Goal: Find specific fact: Find specific fact

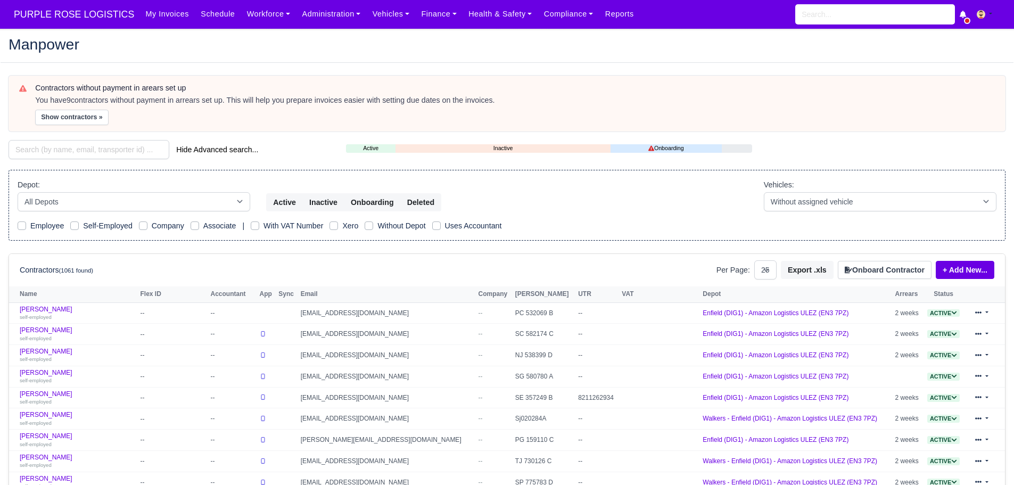
select select "25"
click at [51, 142] on input "search" at bounding box center [89, 149] width 161 height 19
type input "jabir"
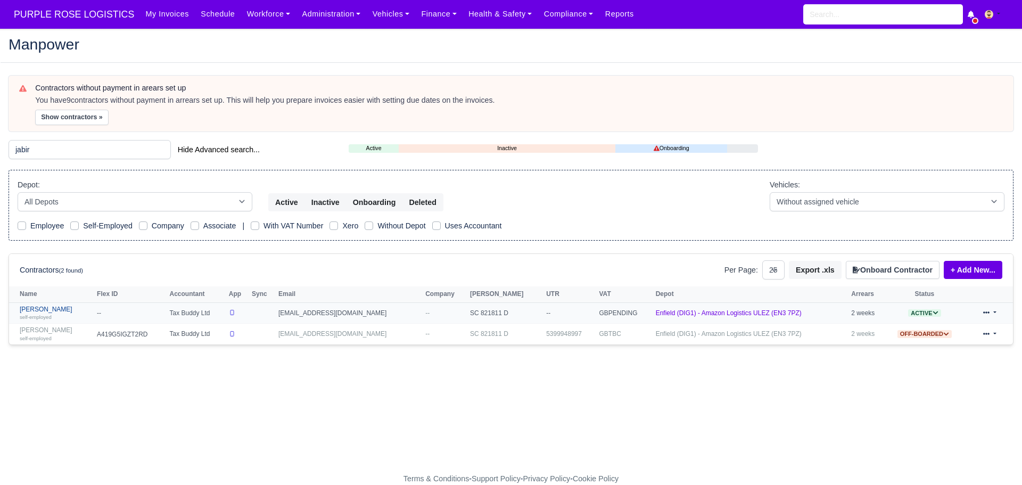
click at [41, 308] on link "[PERSON_NAME] self-employed" at bounding box center [56, 312] width 72 height 15
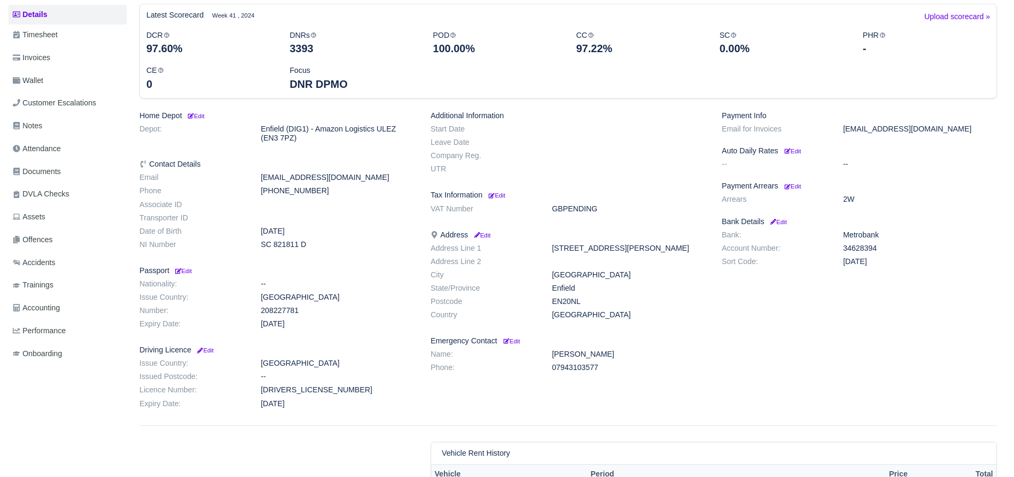
scroll to position [213, 0]
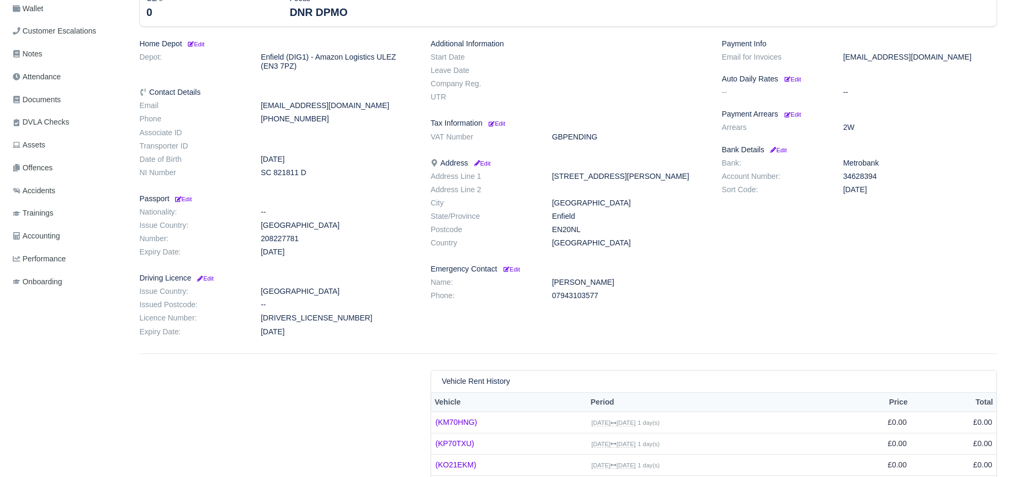
drag, startPoint x: 876, startPoint y: 179, endPoint x: 842, endPoint y: 174, distance: 34.4
click at [842, 174] on dd "34628394" at bounding box center [920, 176] width 170 height 9
copy dd "34628394"
drag, startPoint x: 874, startPoint y: 190, endPoint x: 847, endPoint y: 191, distance: 27.1
click at [843, 190] on dd "23-05-80" at bounding box center [920, 189] width 170 height 9
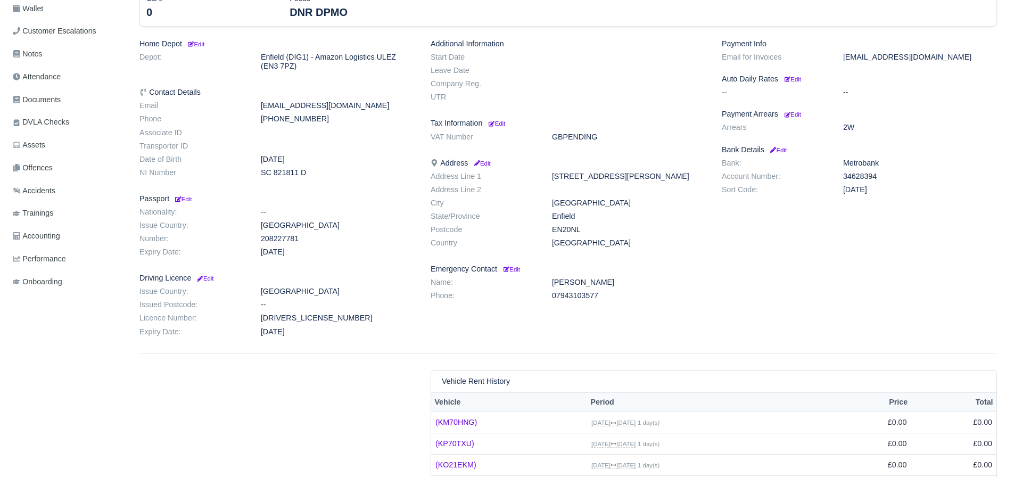
copy dd "23-05-80"
